Goal: Navigation & Orientation: Find specific page/section

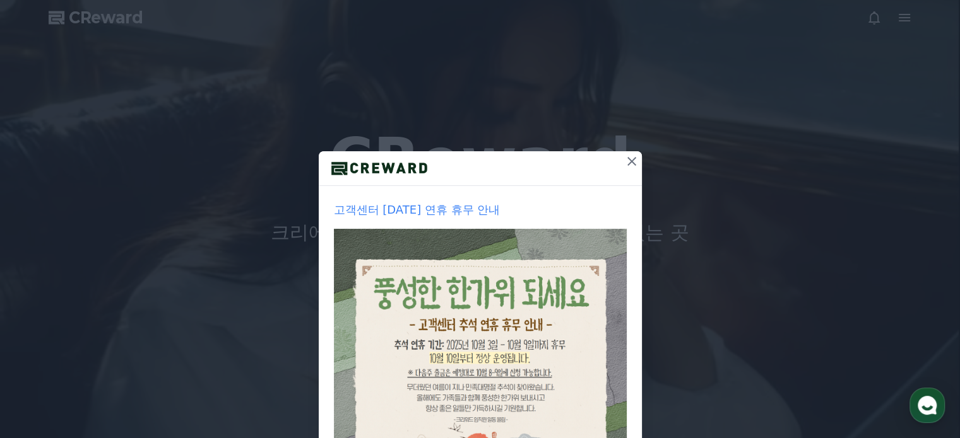
click at [626, 168] on icon at bounding box center [631, 161] width 15 height 15
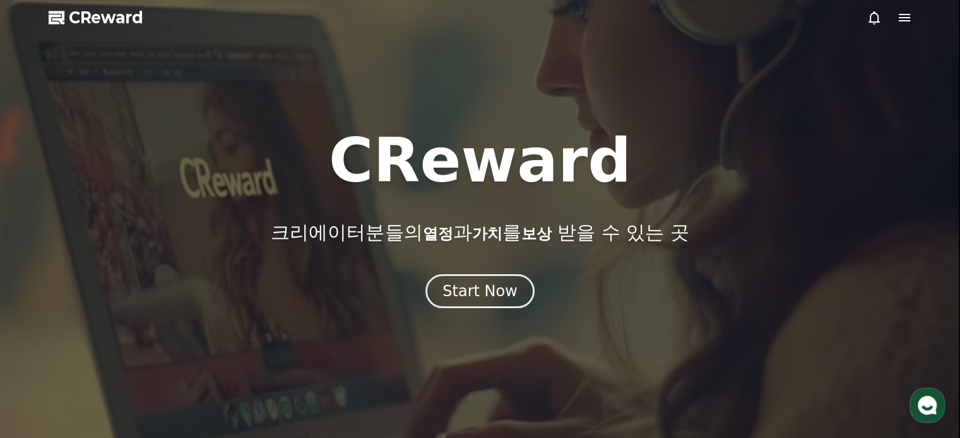
click at [888, 15] on div at bounding box center [888, 17] width 45 height 15
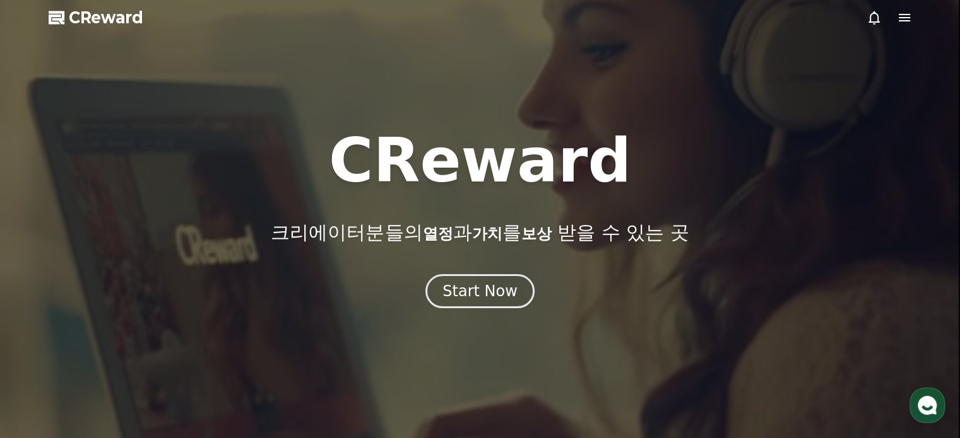
click at [878, 17] on icon at bounding box center [873, 17] width 15 height 15
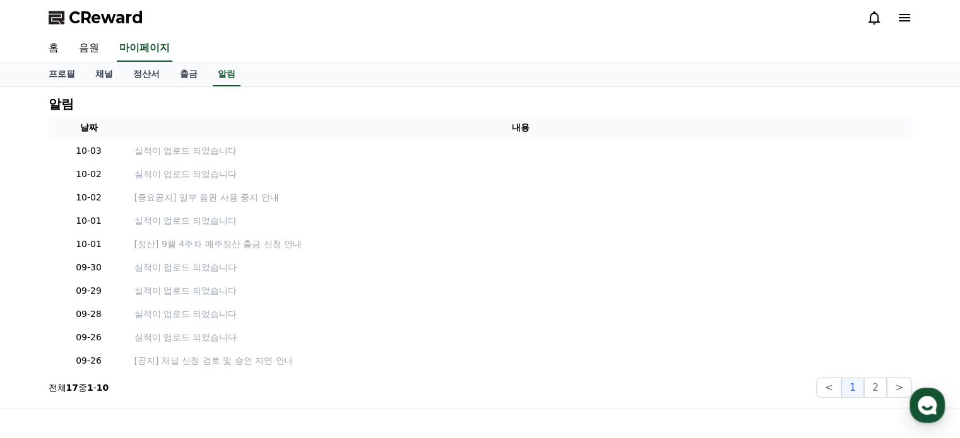
click at [912, 21] on div "CReward" at bounding box center [479, 17] width 883 height 35
click at [898, 20] on icon at bounding box center [903, 18] width 11 height 8
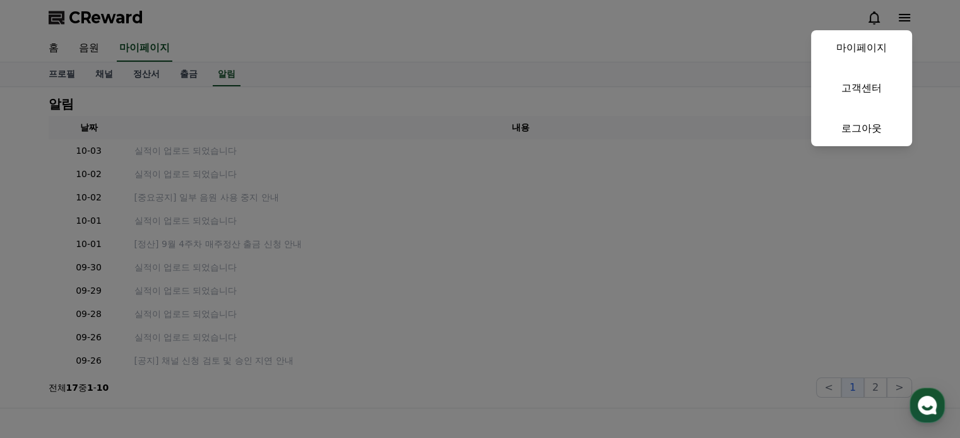
click at [599, 62] on button "close" at bounding box center [480, 219] width 960 height 438
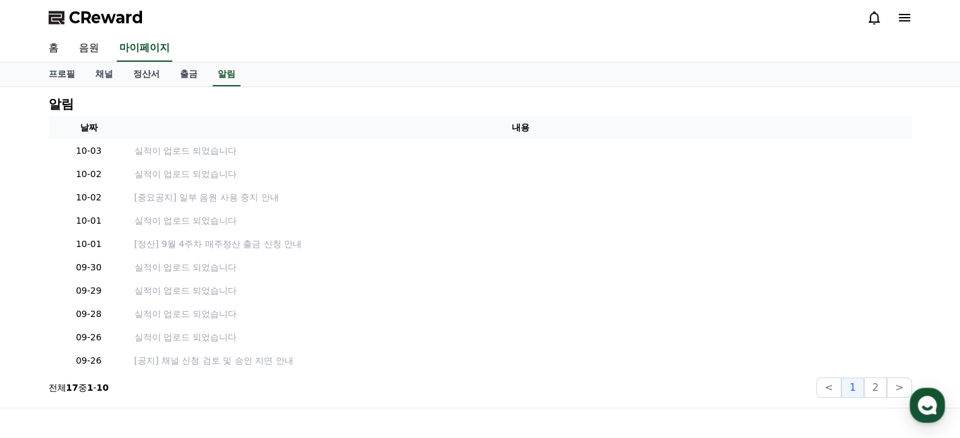
click at [73, 20] on span "CReward" at bounding box center [106, 18] width 74 height 20
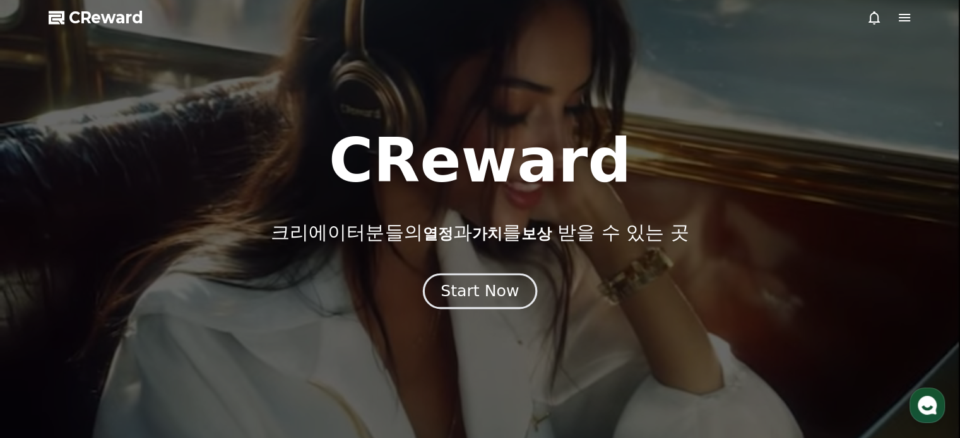
click at [512, 292] on div "Start Now" at bounding box center [479, 291] width 78 height 21
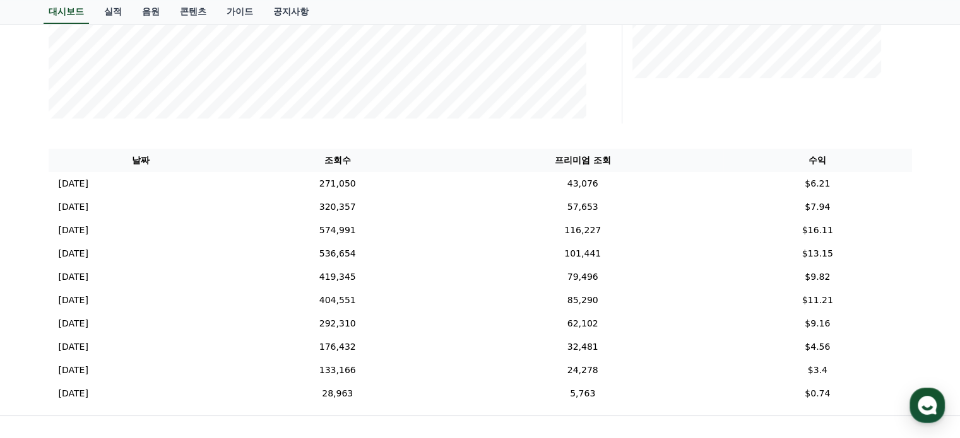
scroll to position [379, 0]
